Goal: Information Seeking & Learning: Find specific fact

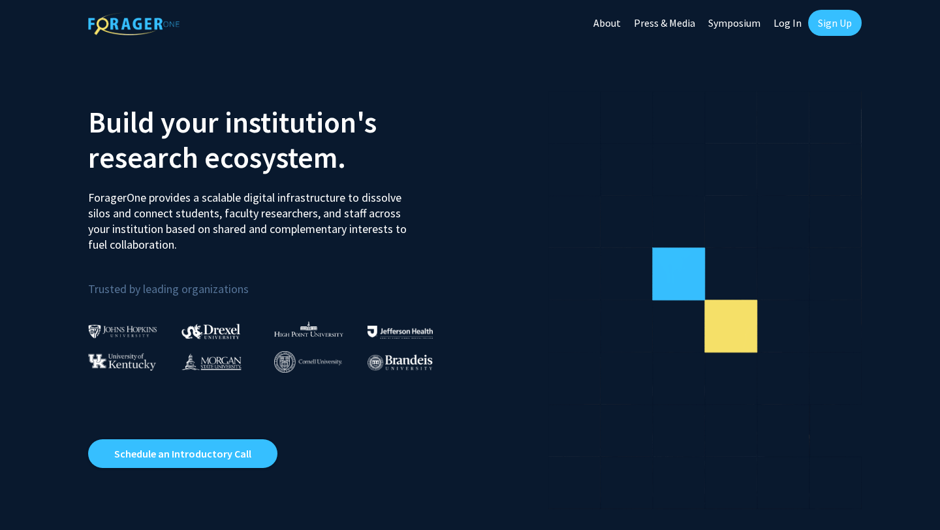
click at [795, 29] on link "Log In" at bounding box center [787, 23] width 41 height 46
select select
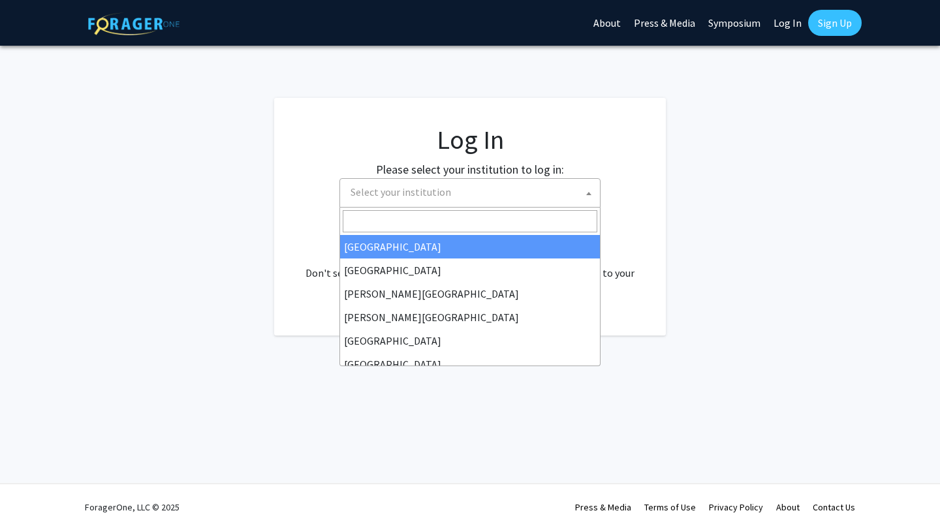
click at [437, 202] on span "Select your institution" at bounding box center [472, 192] width 255 height 27
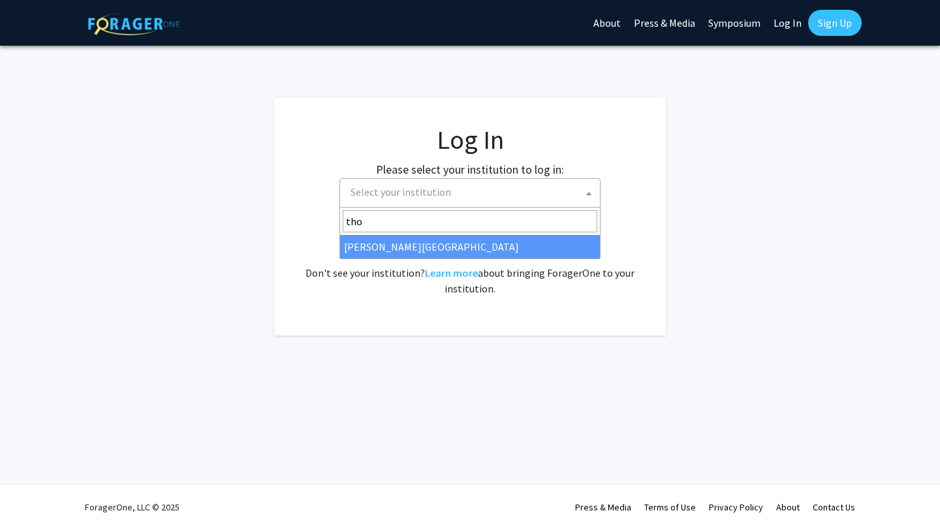
type input "[PERSON_NAME]"
select select "24"
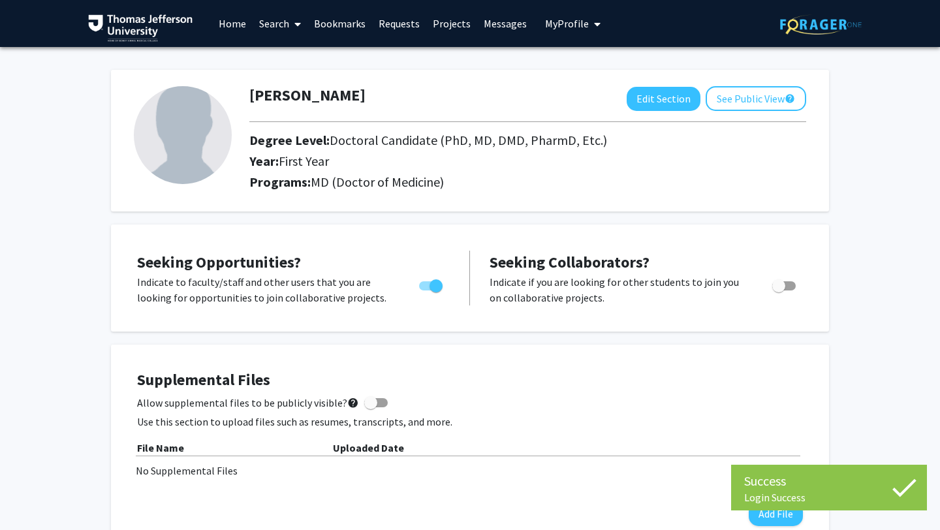
click at [270, 18] on link "Search" at bounding box center [280, 24] width 55 height 46
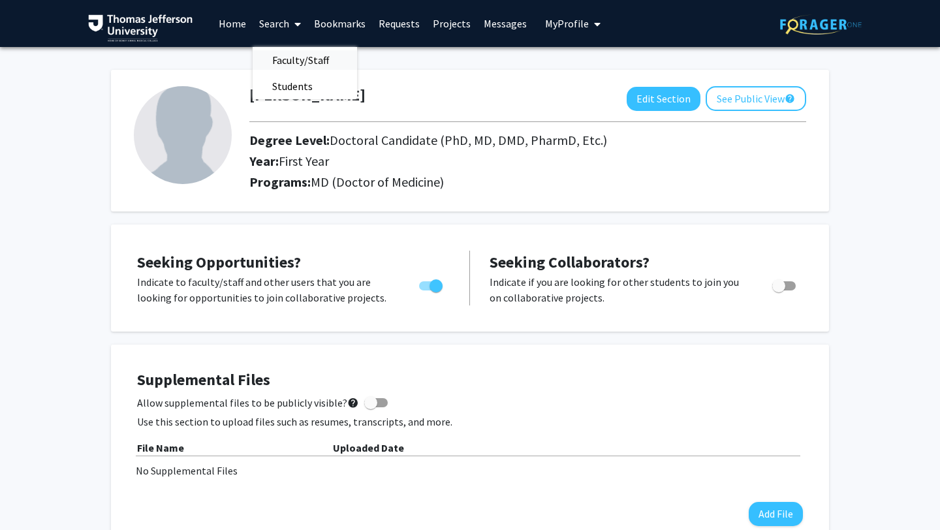
click at [287, 58] on span "Faculty/Staff" at bounding box center [301, 60] width 96 height 26
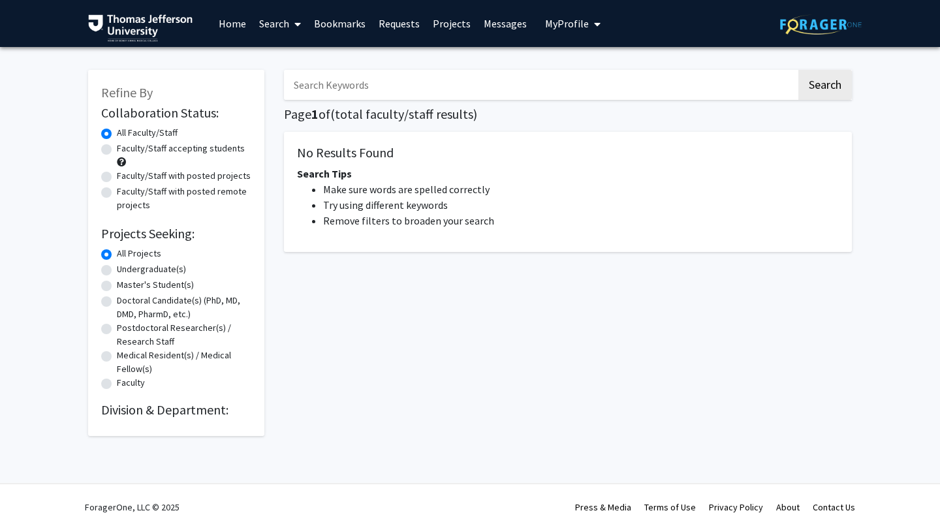
click at [330, 82] on input "Search Keywords" at bounding box center [540, 85] width 512 height 30
paste input "Hi Dr. Tholey, I hope this message finds you well! I came across your profile o…"
type input "Hi Dr. Tholey, I hope this message finds you well! I came across your profile o…"
type input "monsurridin"
click at [798, 70] on button "Search" at bounding box center [825, 85] width 54 height 30
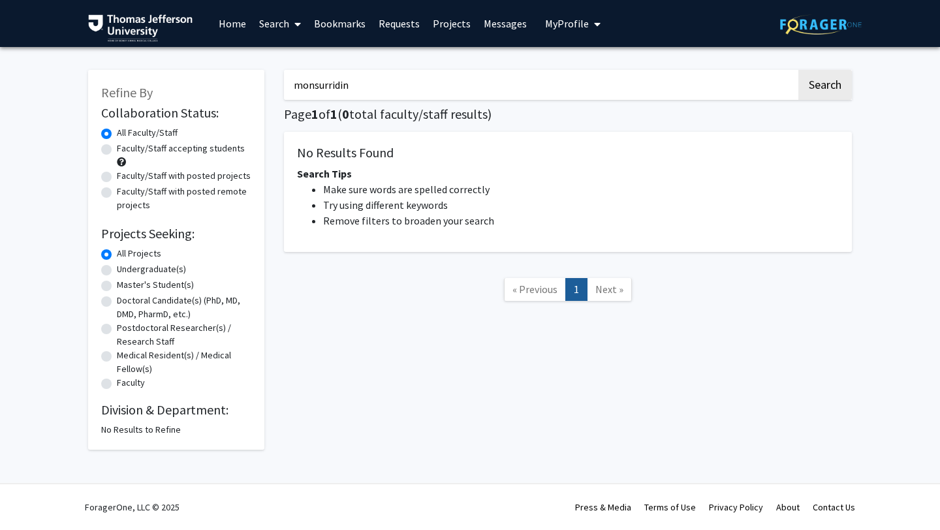
click at [330, 82] on input "monsurridin" at bounding box center [540, 85] width 512 height 30
type input "i"
click at [798, 70] on button "Search" at bounding box center [825, 85] width 54 height 30
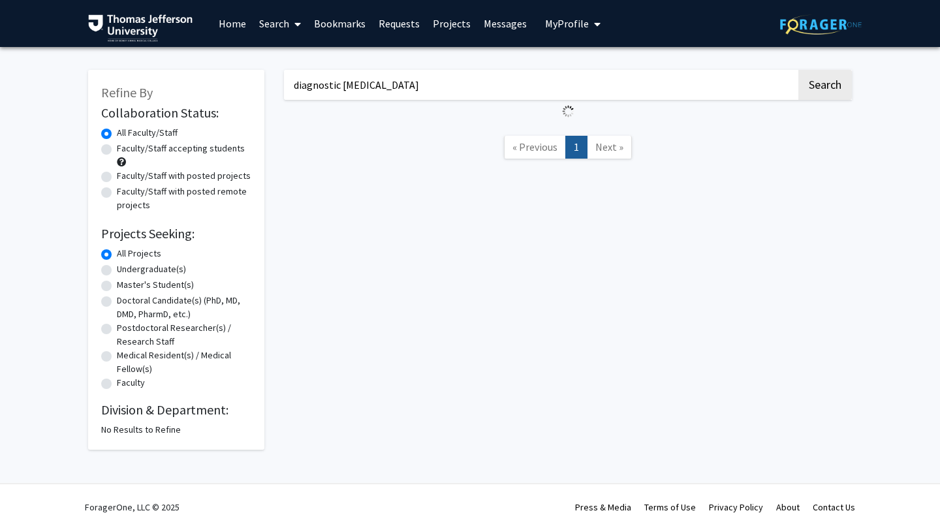
click at [310, 84] on input "diagnostic radiology" at bounding box center [540, 85] width 512 height 30
click at [311, 84] on input "diagnostic radiology" at bounding box center [540, 85] width 512 height 30
click at [829, 83] on button "Search" at bounding box center [825, 85] width 54 height 30
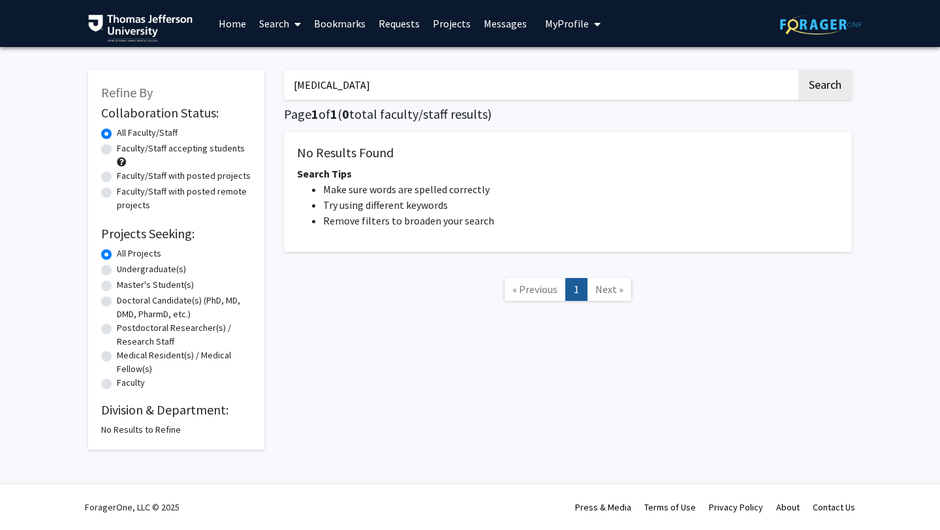
click at [693, 84] on input "radiology" at bounding box center [540, 85] width 512 height 30
click at [798, 70] on button "Search" at bounding box center [825, 85] width 54 height 30
click at [693, 84] on input "radiology" at bounding box center [540, 85] width 512 height 30
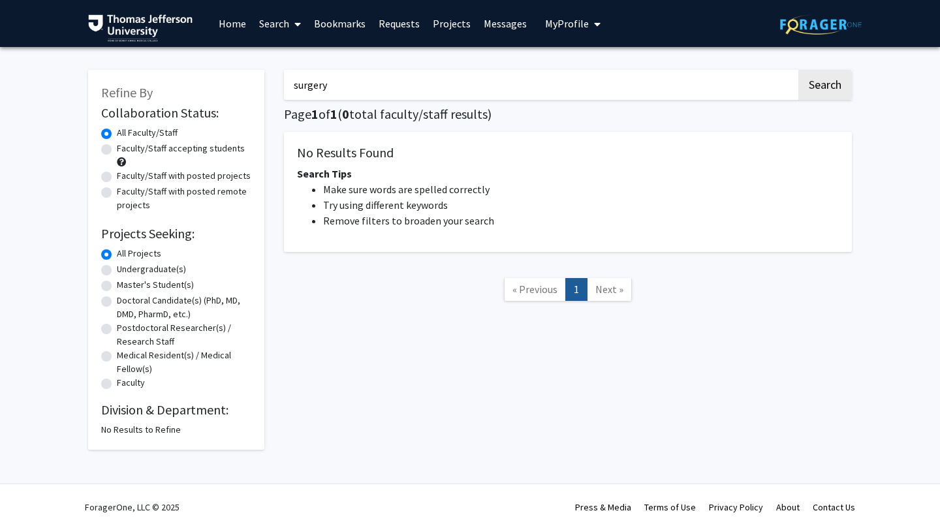
type input "surgery"
click at [798, 70] on button "Search" at bounding box center [825, 85] width 54 height 30
click at [833, 89] on button "Search" at bounding box center [825, 85] width 54 height 30
click at [273, 28] on link "Search" at bounding box center [280, 24] width 55 height 46
click at [78, 254] on div "Refine By Collaboration Status: Collaboration Status All Faculty/Staff Collabor…" at bounding box center [176, 253] width 196 height 393
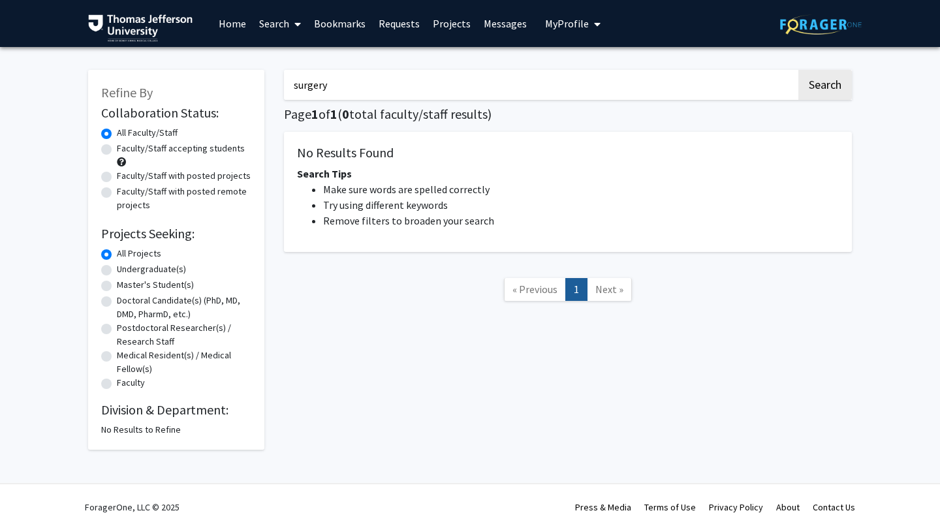
click at [283, 33] on link "Search" at bounding box center [280, 24] width 55 height 46
click at [240, 22] on link "Home" at bounding box center [232, 24] width 40 height 46
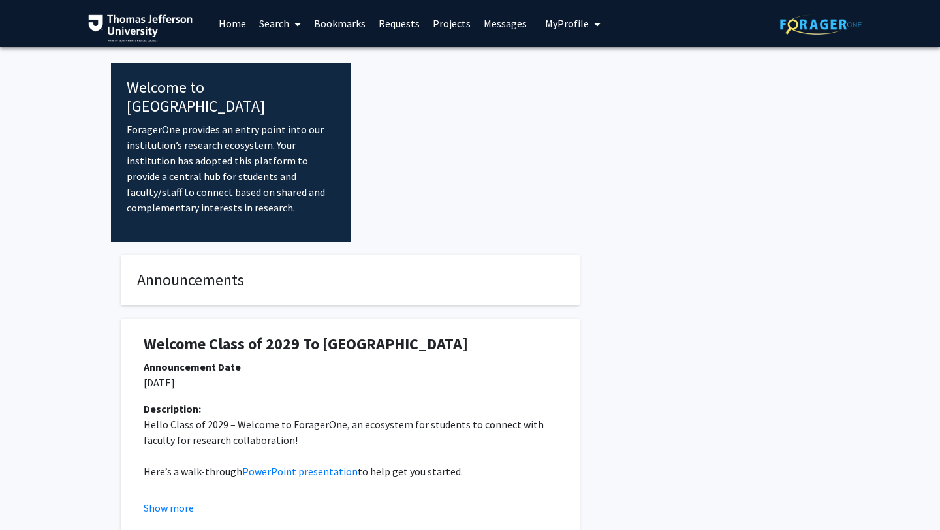
click at [431, 27] on link "Projects" at bounding box center [451, 24] width 51 height 46
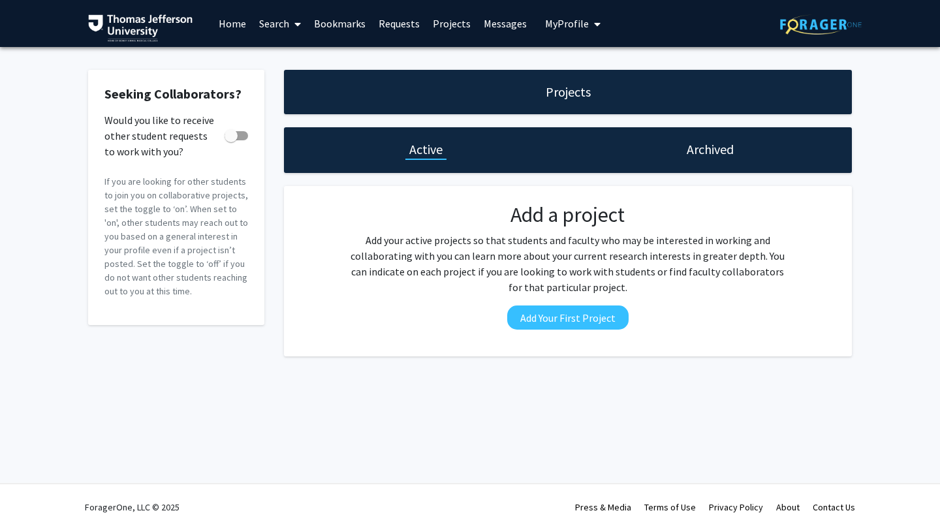
click at [331, 31] on link "Bookmarks" at bounding box center [339, 24] width 65 height 46
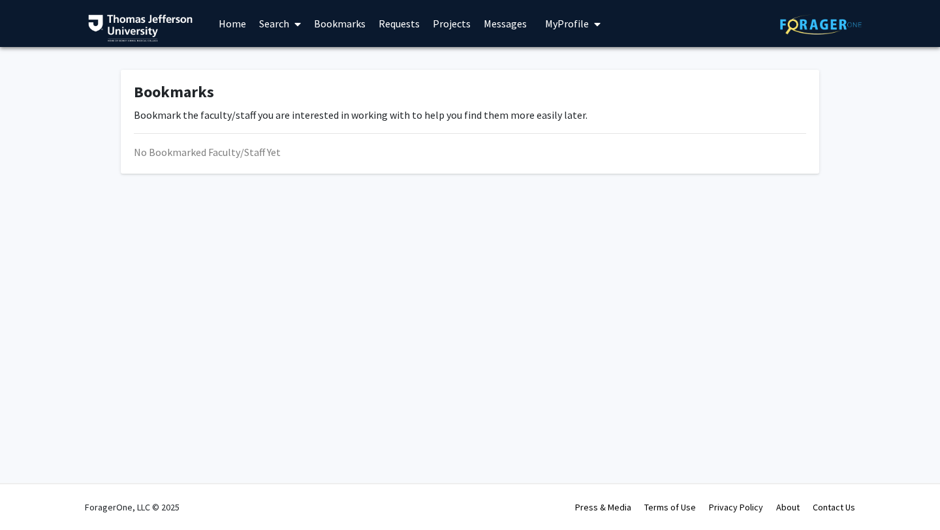
click at [271, 23] on link "Search" at bounding box center [280, 24] width 55 height 46
click at [277, 61] on span "Faculty/Staff" at bounding box center [301, 60] width 96 height 26
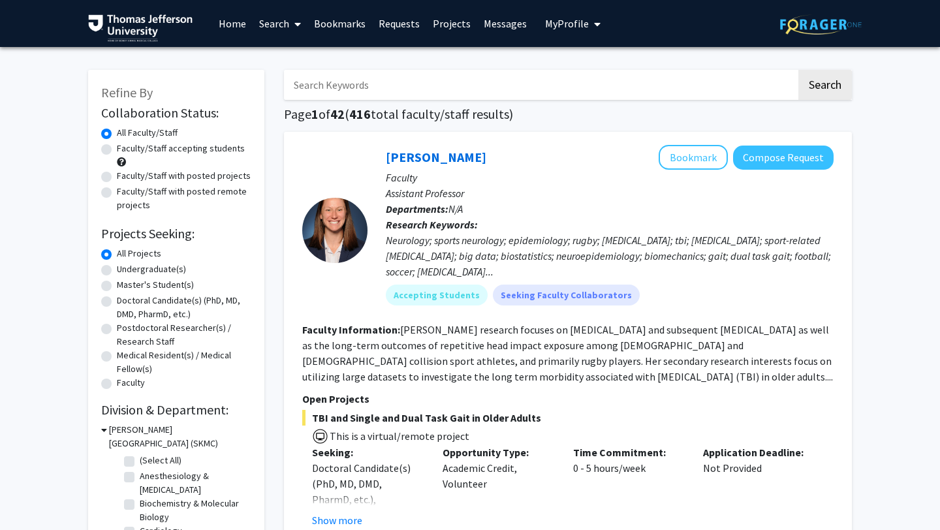
click at [334, 84] on input "Search Keywords" at bounding box center [540, 85] width 512 height 30
type input "radiology"
click at [798, 70] on button "Search" at bounding box center [825, 85] width 54 height 30
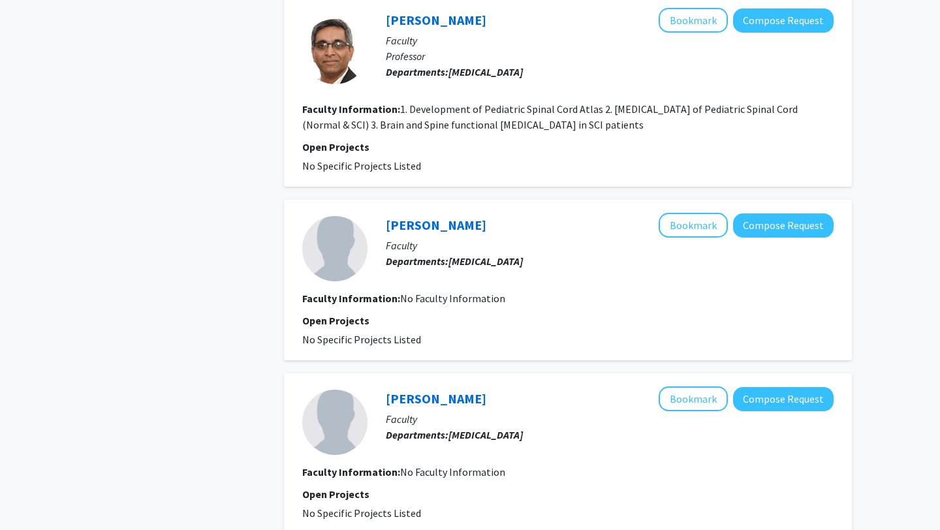
scroll to position [1809, 0]
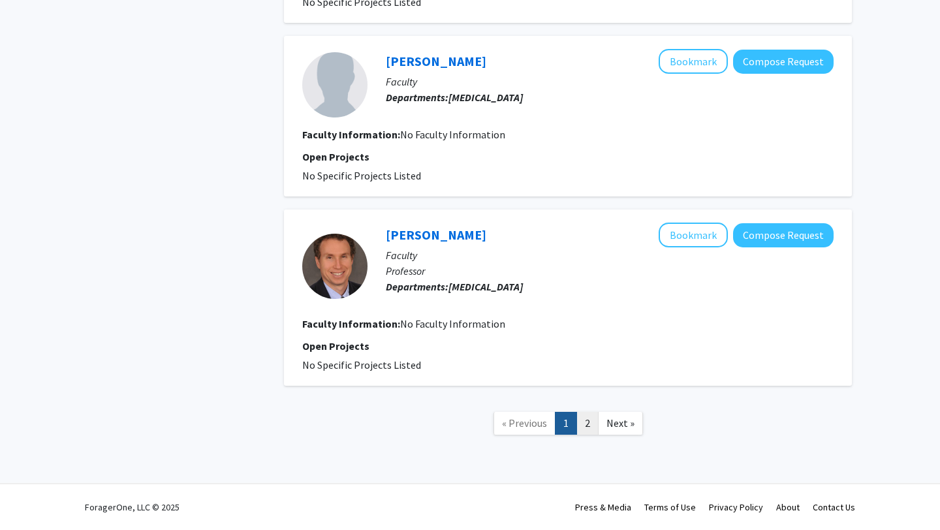
click at [585, 424] on link "2" at bounding box center [587, 423] width 22 height 23
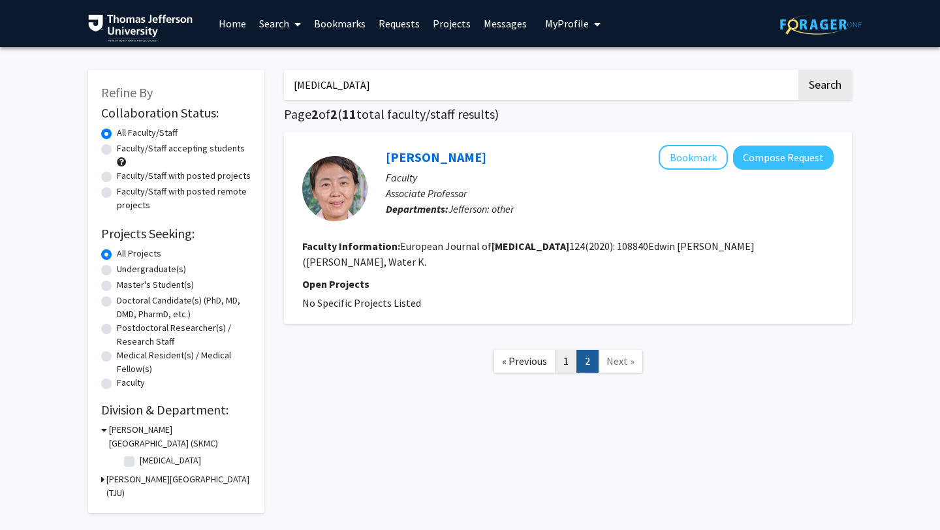
click at [563, 350] on link "1" at bounding box center [566, 361] width 22 height 23
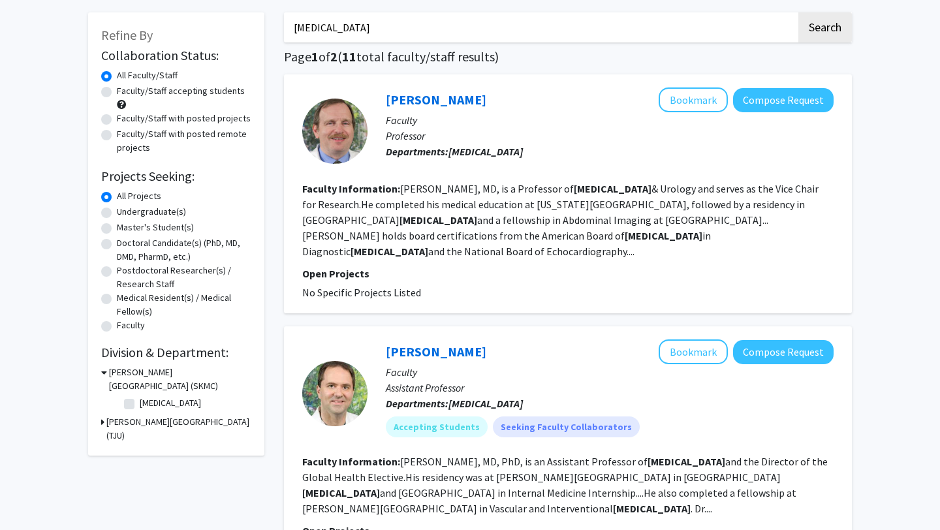
scroll to position [63, 0]
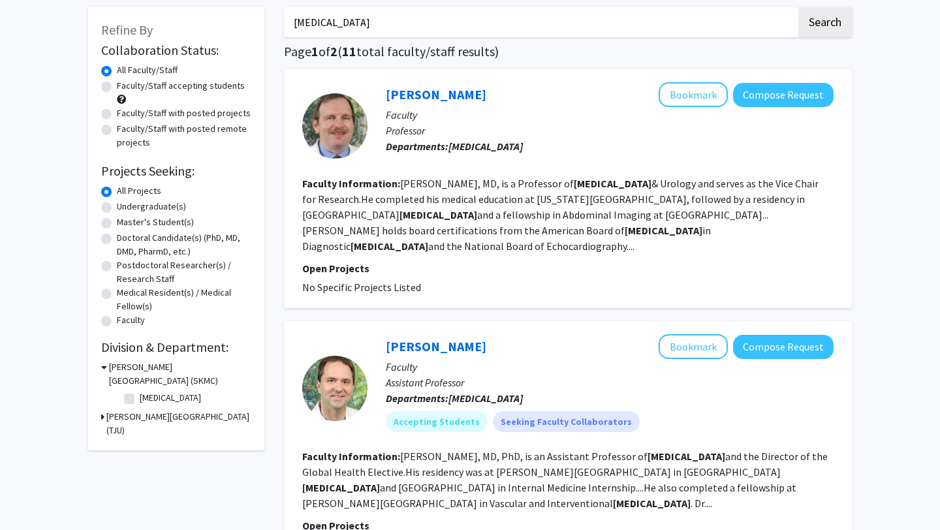
click at [403, 345] on link "Kevin Anton" at bounding box center [436, 346] width 101 height 16
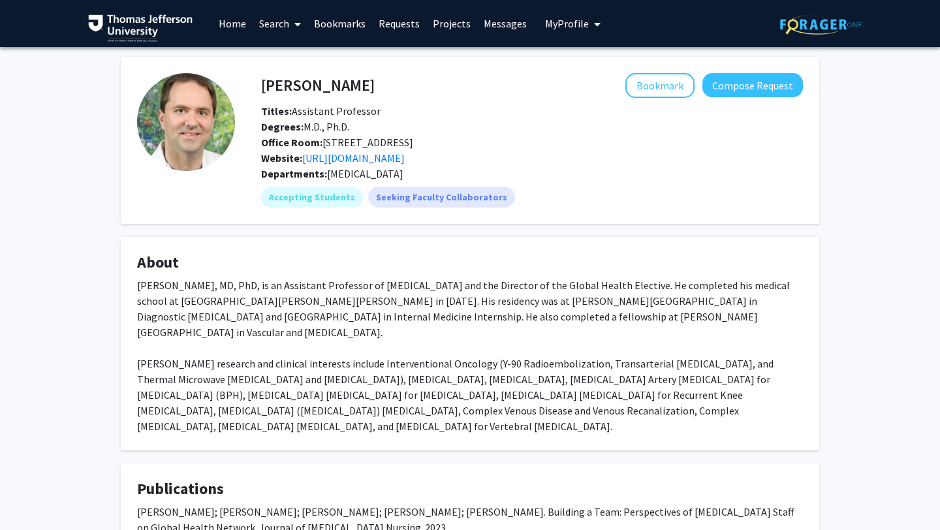
click at [78, 354] on div "Kevin Anton Bookmark Compose Request Titles: Assistant Professor Degrees: M.D.,…" at bounding box center [470, 393] width 940 height 693
